Goal: Download file/media

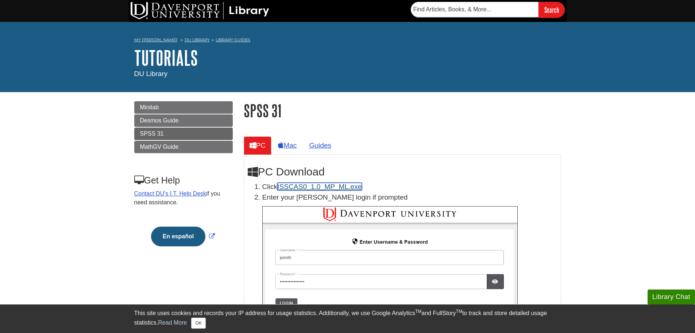
click at [298, 184] on link "ISSCAS0_1.0_MP_ML.exe" at bounding box center [319, 187] width 84 height 8
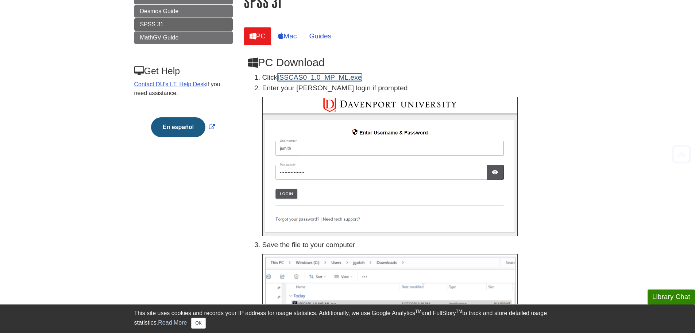
scroll to position [110, 0]
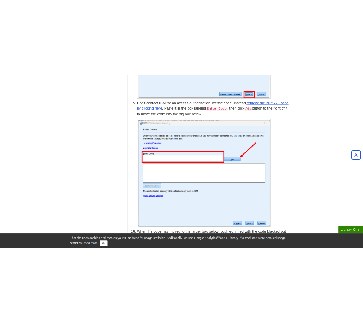
scroll to position [2008, 0]
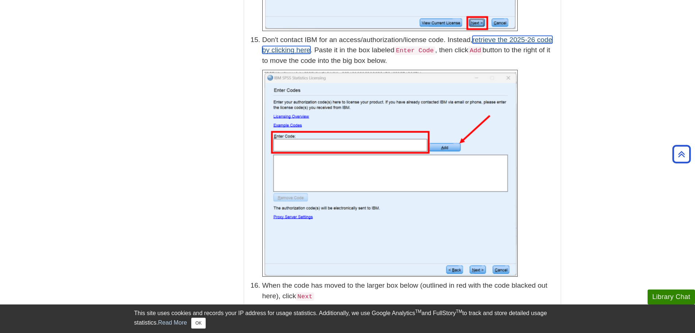
click at [519, 36] on link "retrieve the 2025-26 code by clicking here" at bounding box center [407, 45] width 290 height 18
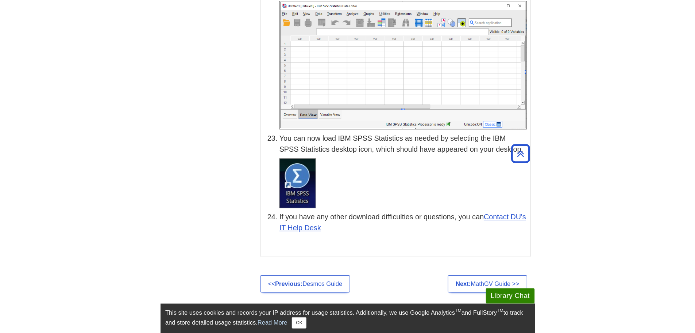
scroll to position [3614, 0]
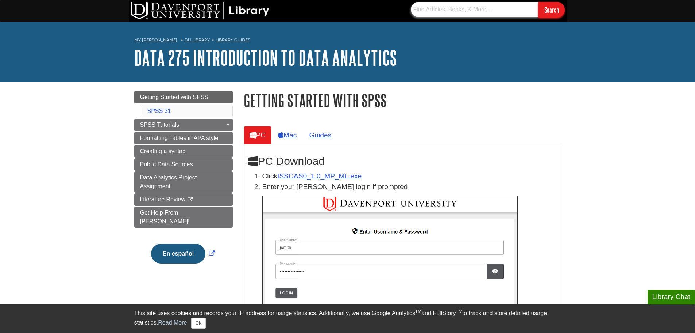
click at [442, 13] on input "text" at bounding box center [475, 9] width 128 height 15
paste input "Elliott, A.C. & Woodward, W. A. (2020). Quick guide to IBM SPSS; Statistical an…"
type input "Elliott, A.C. & Woodward, W. A. (2020). Quick guide to IBM SPSS; Statistical an…"
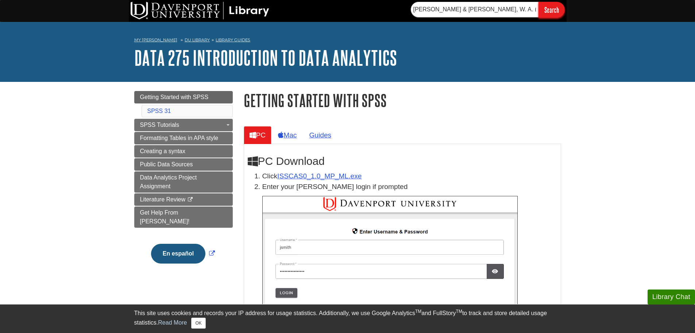
click at [556, 13] on input "Search" at bounding box center [552, 10] width 26 height 16
